Goal: Contribute content

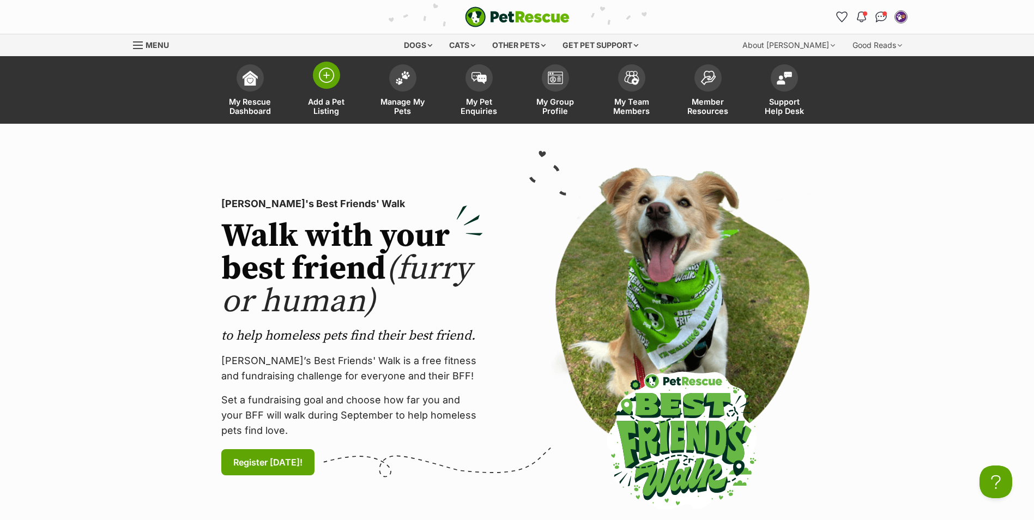
click at [328, 73] on img at bounding box center [326, 75] width 15 height 15
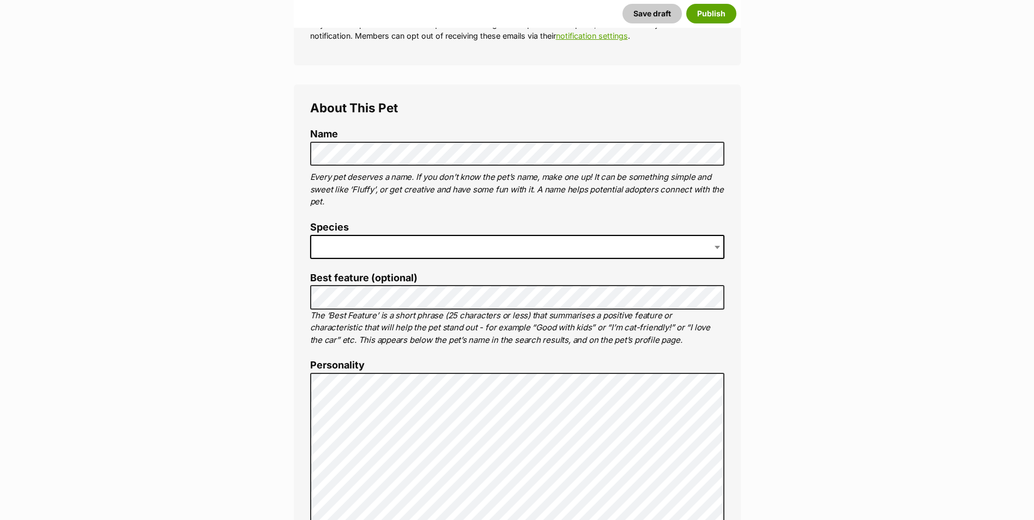
scroll to position [327, 0]
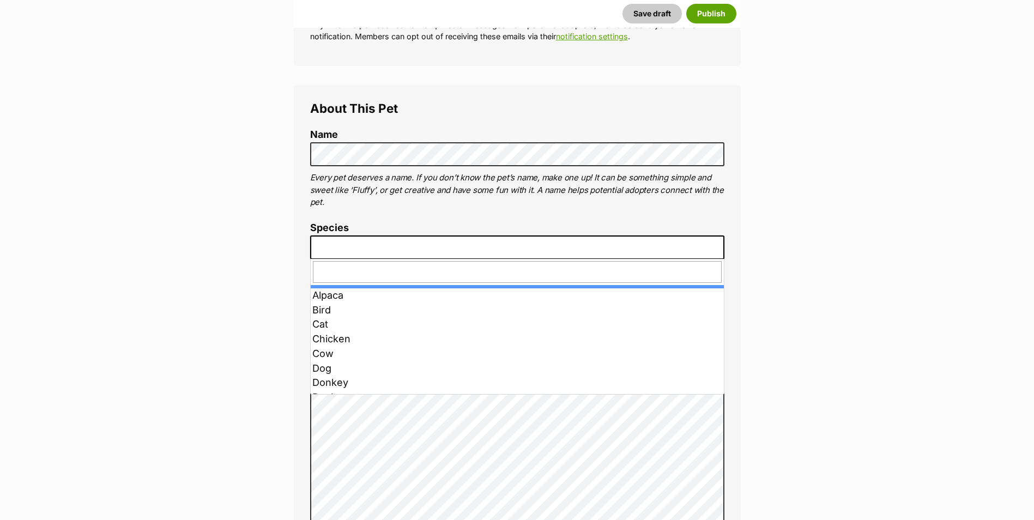
click at [409, 242] on span at bounding box center [517, 248] width 414 height 24
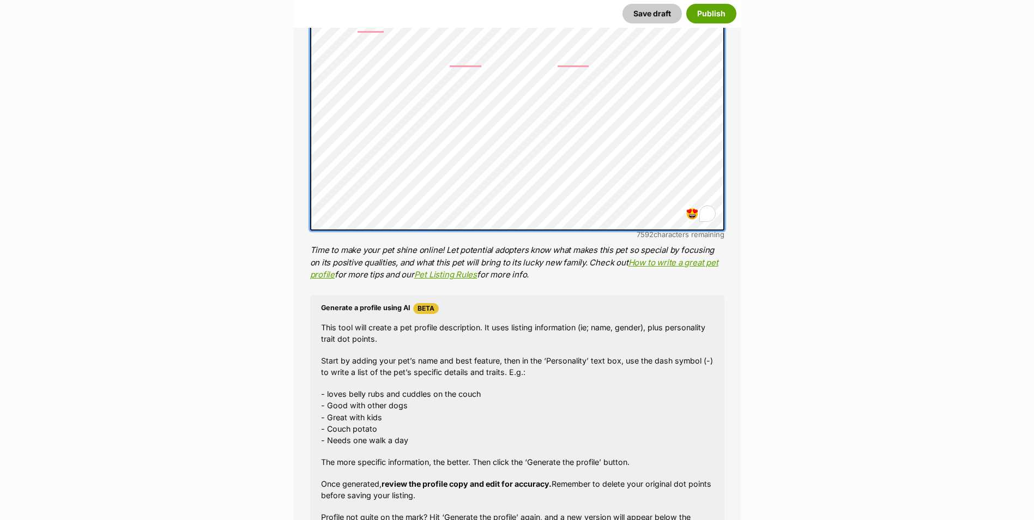
scroll to position [927, 0]
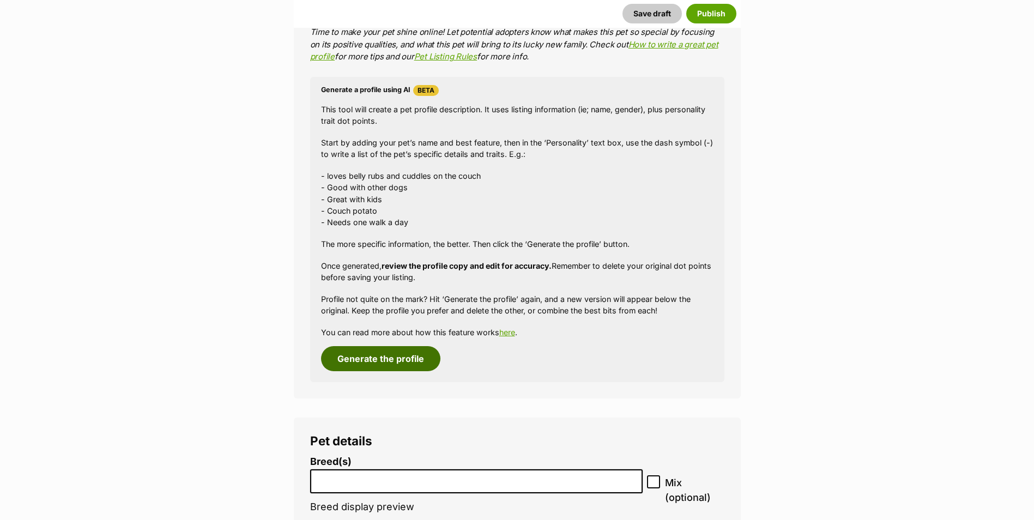
click at [403, 357] on button "Generate the profile" at bounding box center [380, 358] width 119 height 25
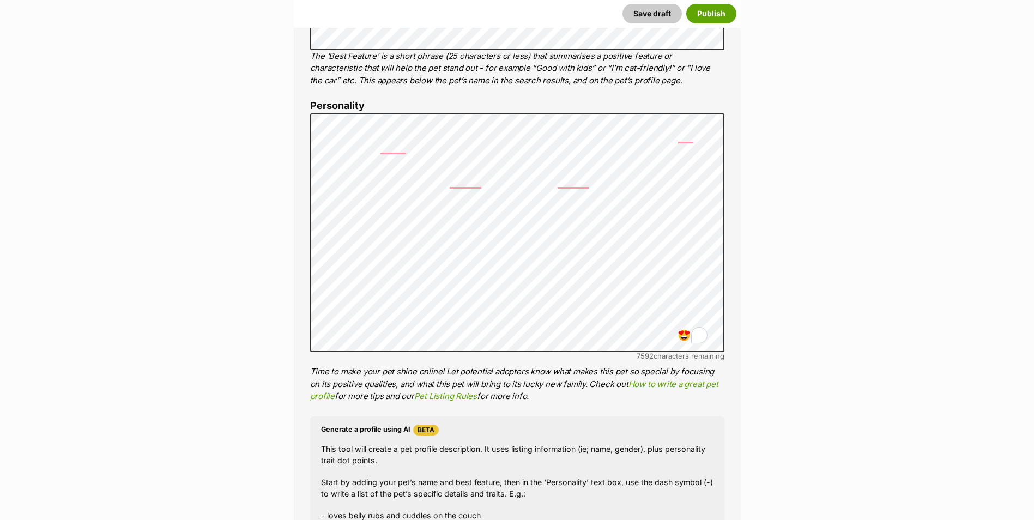
scroll to position [560, 0]
